Goal: Find specific page/section: Find specific page/section

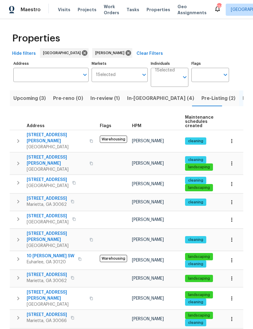
click at [141, 100] on span "In-[GEOGRAPHIC_DATA] (4)" at bounding box center [160, 98] width 67 height 8
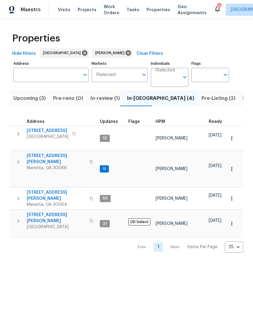
scroll to position [5, 0]
click at [51, 153] on span "[STREET_ADDRESS][PERSON_NAME]" at bounding box center [56, 159] width 59 height 12
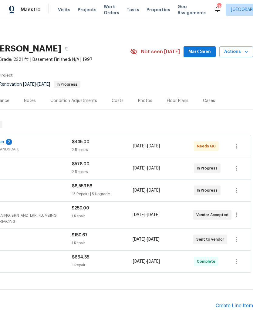
scroll to position [0, 90]
click at [203, 51] on span "Mark Seen" at bounding box center [199, 52] width 22 height 8
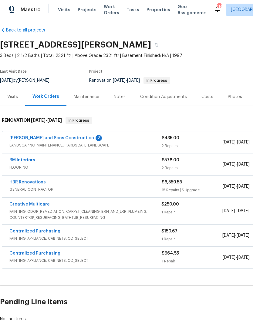
scroll to position [4, 0]
click at [129, 142] on div "Reyes and Sons Construction 2" at bounding box center [85, 138] width 152 height 7
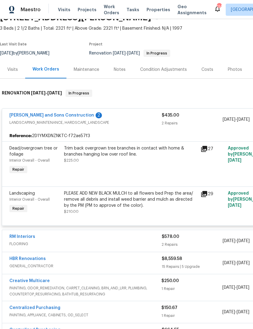
scroll to position [31, 0]
click at [204, 197] on icon at bounding box center [204, 194] width 6 height 6
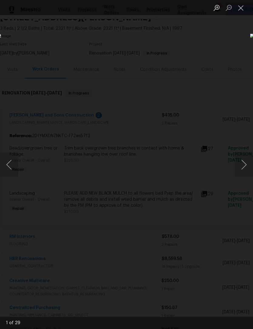
click at [242, 166] on button "Next image" at bounding box center [243, 165] width 18 height 24
click at [242, 165] on button "Next image" at bounding box center [243, 165] width 18 height 24
click at [242, 162] on button "Next image" at bounding box center [243, 165] width 18 height 24
click at [240, 163] on button "Next image" at bounding box center [243, 165] width 18 height 24
click at [240, 162] on button "Next image" at bounding box center [243, 165] width 18 height 24
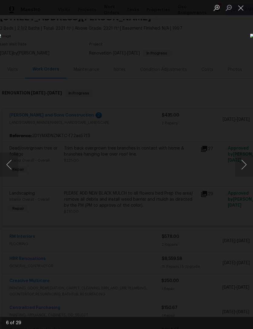
click at [237, 10] on button "Close lightbox" at bounding box center [240, 7] width 12 height 11
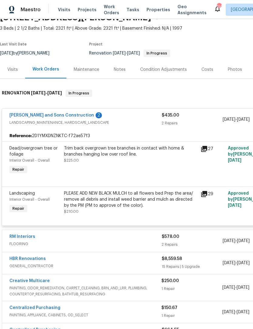
click at [24, 151] on div "Dead/overgrown tree or foliage" at bounding box center [34, 151] width 51 height 12
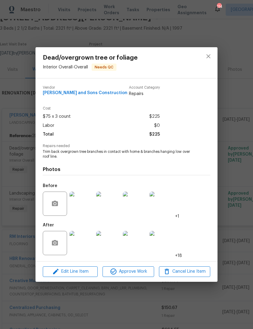
click at [86, 245] on img at bounding box center [81, 243] width 24 height 24
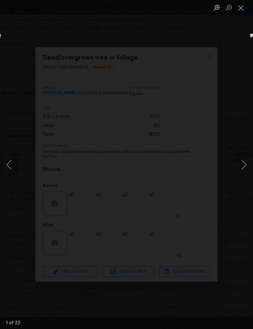
click at [243, 171] on button "Next image" at bounding box center [243, 165] width 18 height 24
click at [241, 167] on button "Next image" at bounding box center [243, 165] width 18 height 24
click at [242, 164] on button "Next image" at bounding box center [243, 165] width 18 height 24
click at [240, 163] on button "Next image" at bounding box center [243, 165] width 18 height 24
click at [240, 12] on button "Close lightbox" at bounding box center [240, 7] width 12 height 11
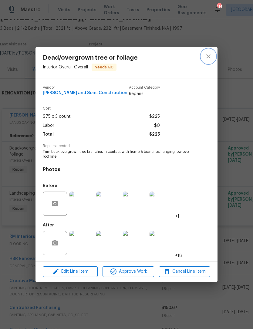
click at [210, 55] on icon "close" at bounding box center [207, 56] width 7 height 7
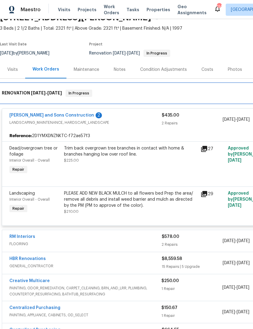
click at [145, 91] on div "RENOVATION 9/23/25 - 10/2/25 In Progress" at bounding box center [171, 93] width 339 height 7
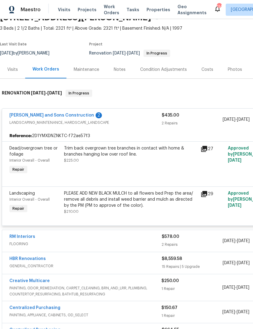
click at [206, 149] on icon at bounding box center [204, 149] width 6 height 6
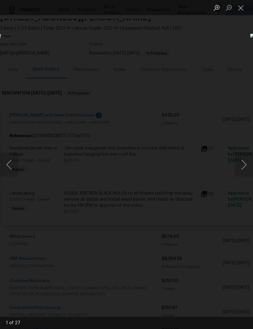
click at [242, 166] on button "Next image" at bounding box center [243, 165] width 18 height 24
click at [242, 9] on button "Close lightbox" at bounding box center [240, 7] width 12 height 11
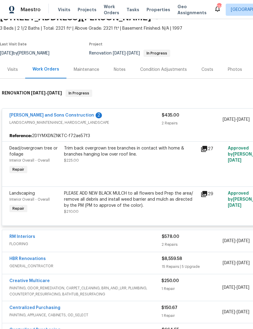
click at [12, 67] on div "Visits" at bounding box center [12, 70] width 11 height 6
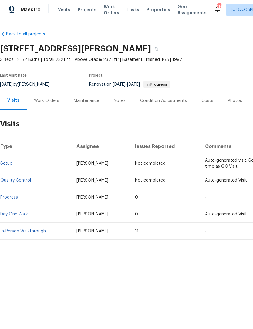
click at [51, 101] on div "Work Orders" at bounding box center [46, 101] width 25 height 6
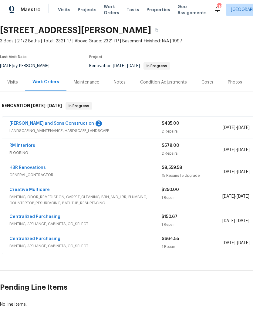
scroll to position [18, 0]
click at [36, 168] on link "HBR Renovations" at bounding box center [27, 168] width 36 height 4
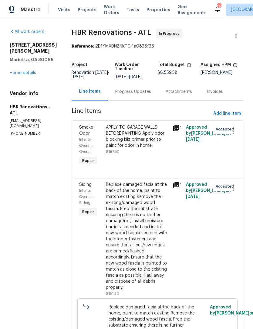
click at [27, 75] on link "Home details" at bounding box center [23, 73] width 26 height 4
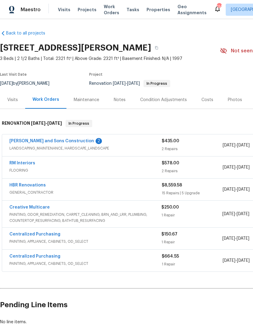
scroll to position [1, 0]
click at [122, 102] on div "Notes" at bounding box center [120, 100] width 12 height 6
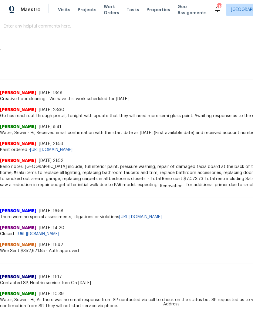
scroll to position [107, 0]
